Goal: Task Accomplishment & Management: Use online tool/utility

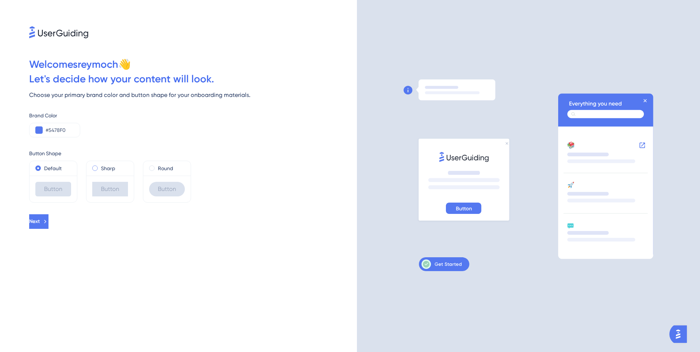
click at [95, 170] on span at bounding box center [94, 168] width 5 height 5
click at [100, 167] on input "radio" at bounding box center [100, 167] width 0 height 0
click at [151, 169] on span at bounding box center [151, 168] width 5 height 5
click at [157, 167] on input "radio" at bounding box center [157, 167] width 0 height 0
click at [98, 165] on div "Sharp" at bounding box center [110, 168] width 36 height 9
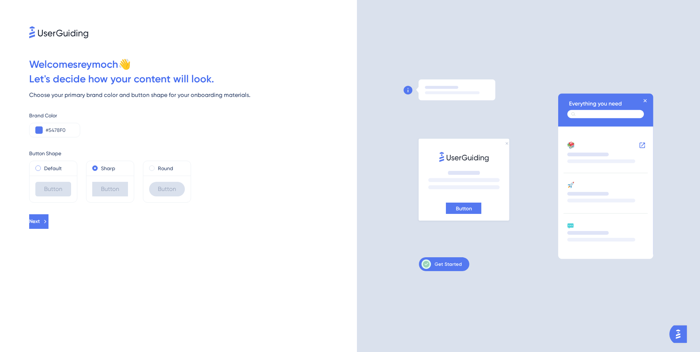
click at [58, 169] on label "Default" at bounding box center [53, 168] width 18 height 9
click at [154, 169] on span at bounding box center [151, 168] width 5 height 5
click at [157, 167] on input "radio" at bounding box center [157, 167] width 0 height 0
click at [71, 168] on div "Default" at bounding box center [53, 168] width 36 height 9
click at [49, 222] on icon at bounding box center [45, 222] width 7 height 7
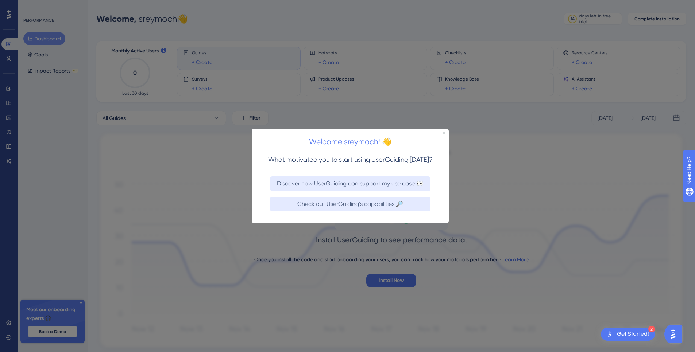
click at [251, 176] on div at bounding box center [347, 176] width 695 height 352
click at [275, 181] on button "Discover how UserGuiding can support my use case 👀" at bounding box center [350, 184] width 161 height 15
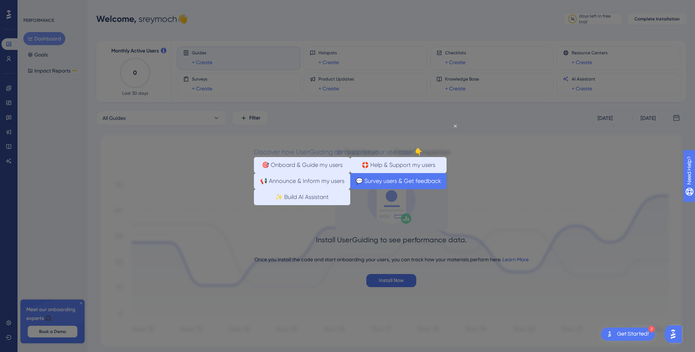
click at [397, 183] on button "💬 Survey users & Get feedback" at bounding box center [398, 181] width 96 height 16
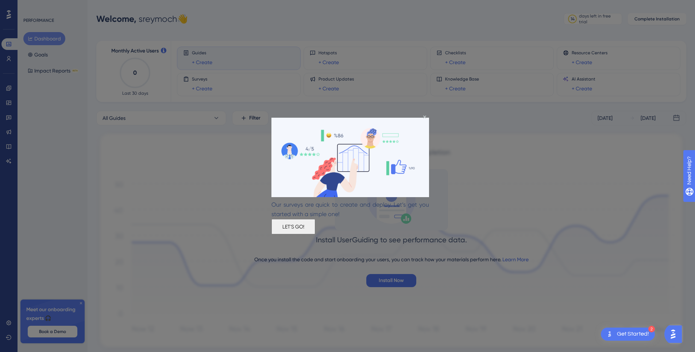
click at [315, 230] on button "LET'S GO!" at bounding box center [293, 226] width 44 height 15
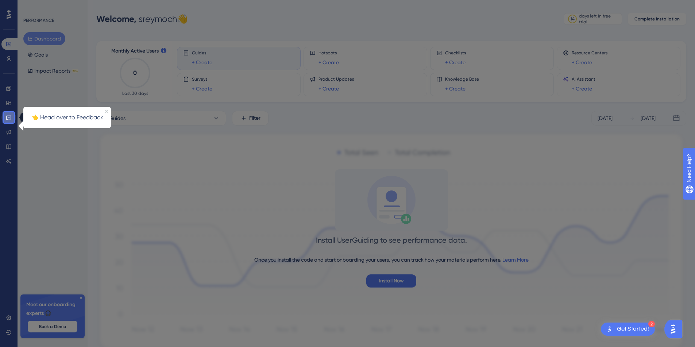
click at [9, 116] on icon at bounding box center [9, 118] width 6 height 6
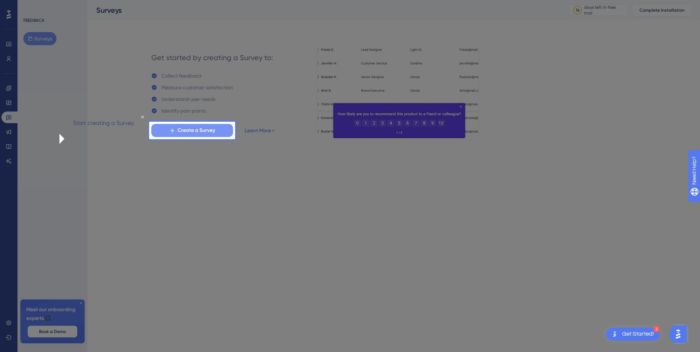
click at [165, 130] on button "Create a Survey" at bounding box center [192, 130] width 82 height 13
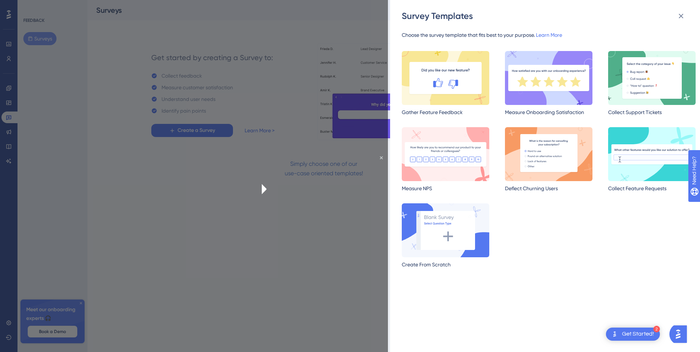
click at [253, 7] on div at bounding box center [194, 176] width 388 height 352
click at [678, 15] on icon at bounding box center [681, 16] width 9 height 9
